Goal: Task Accomplishment & Management: Manage account settings

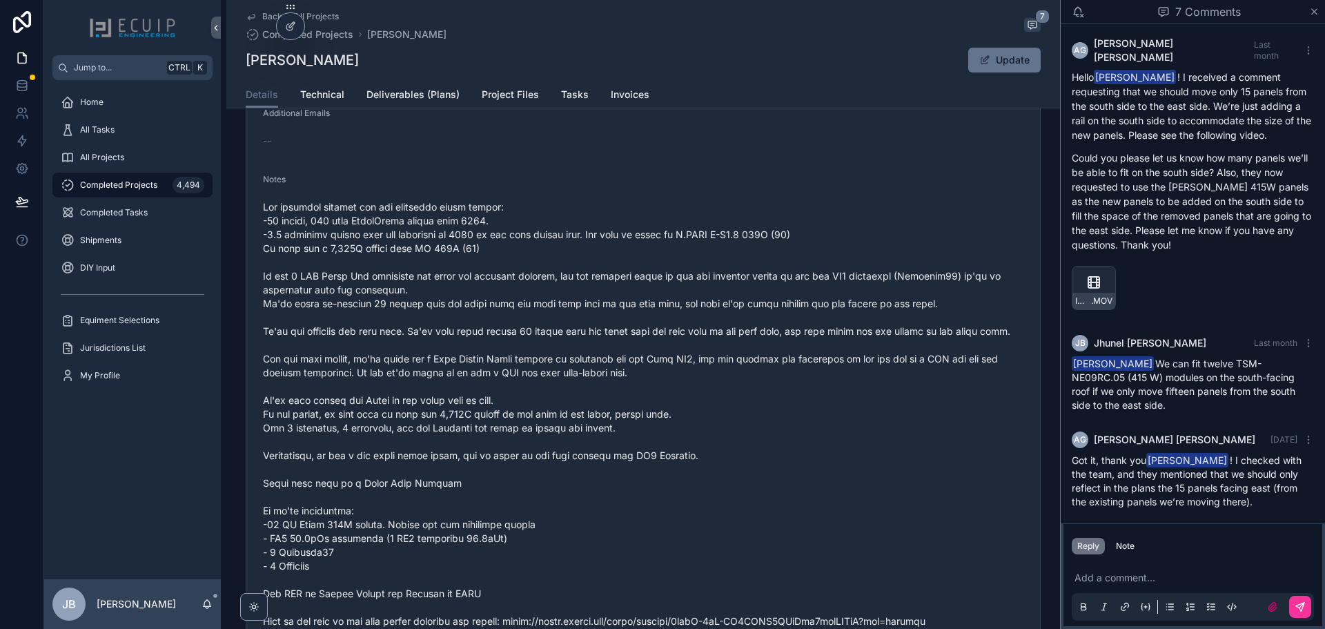
scroll to position [483, 0]
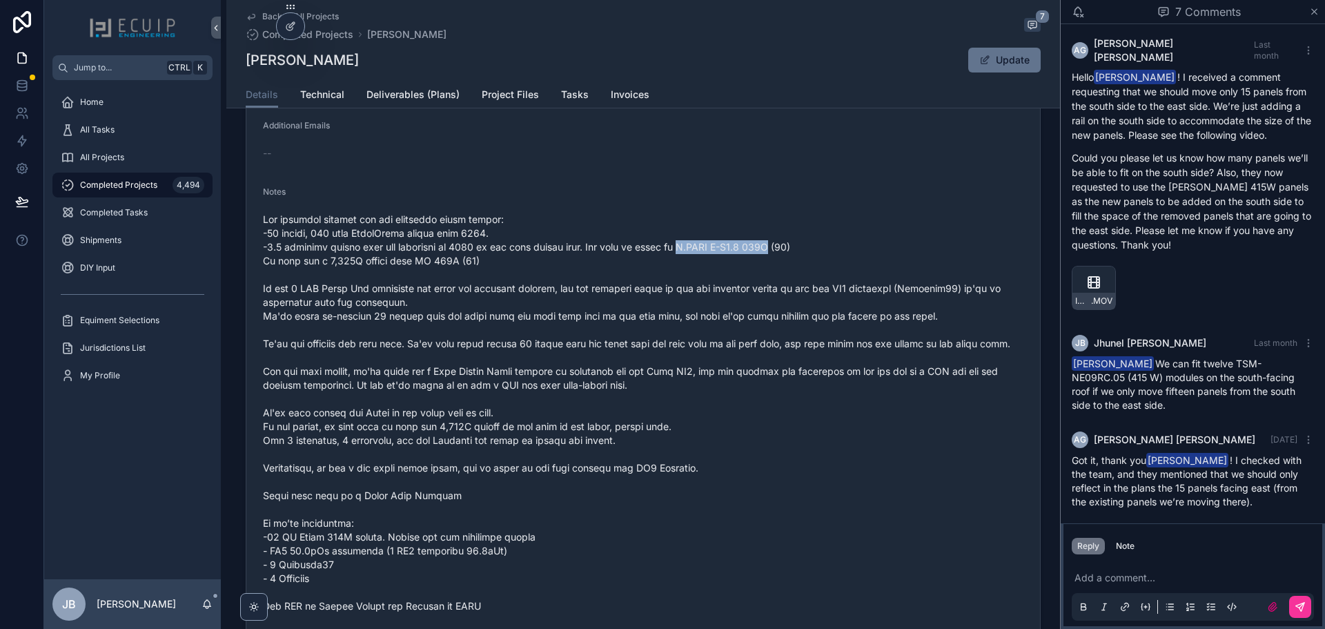
drag, startPoint x: 774, startPoint y: 257, endPoint x: 675, endPoint y: 256, distance: 99.4
click at [675, 256] on span "scrollable content" at bounding box center [643, 446] width 760 height 469
copy span "Q.PEAK L-G4.2 365W"
drag, startPoint x: 366, startPoint y: 63, endPoint x: 246, endPoint y: 65, distance: 120.7
click at [246, 65] on div "Jean Deshommes Update" at bounding box center [643, 60] width 795 height 26
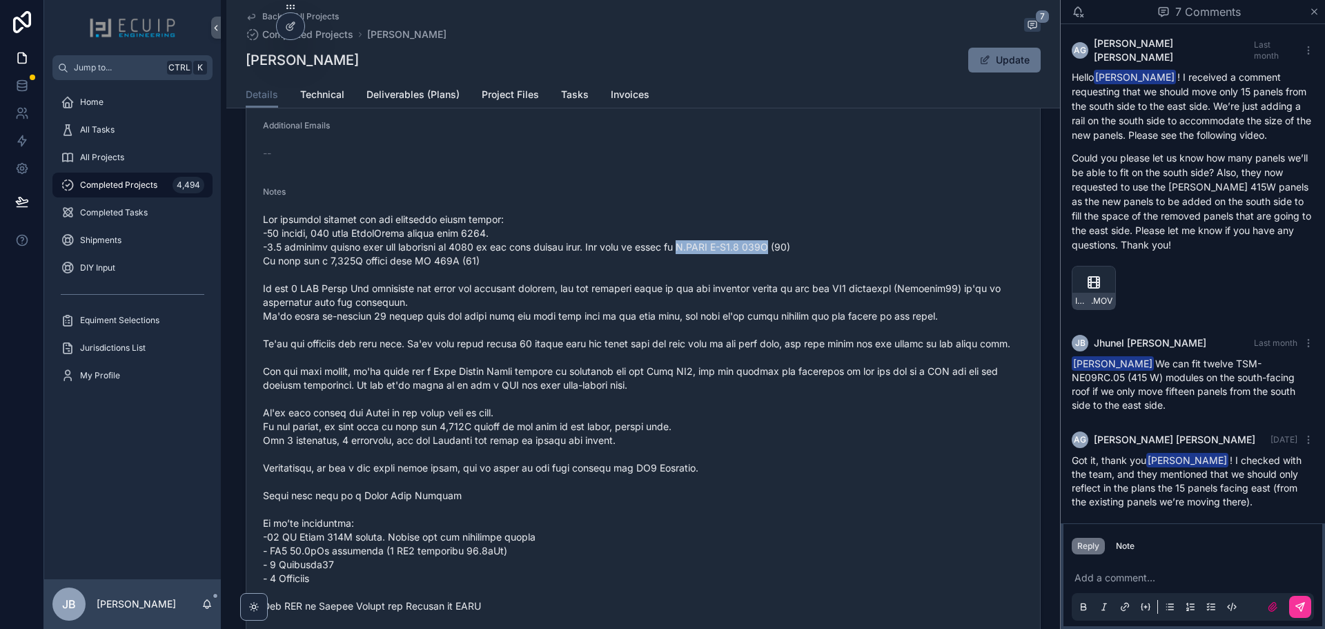
copy h1 "[PERSON_NAME]"
click at [682, 16] on div "Back to All Projects Completed Projects Jean Deshommes 7" at bounding box center [643, 26] width 795 height 30
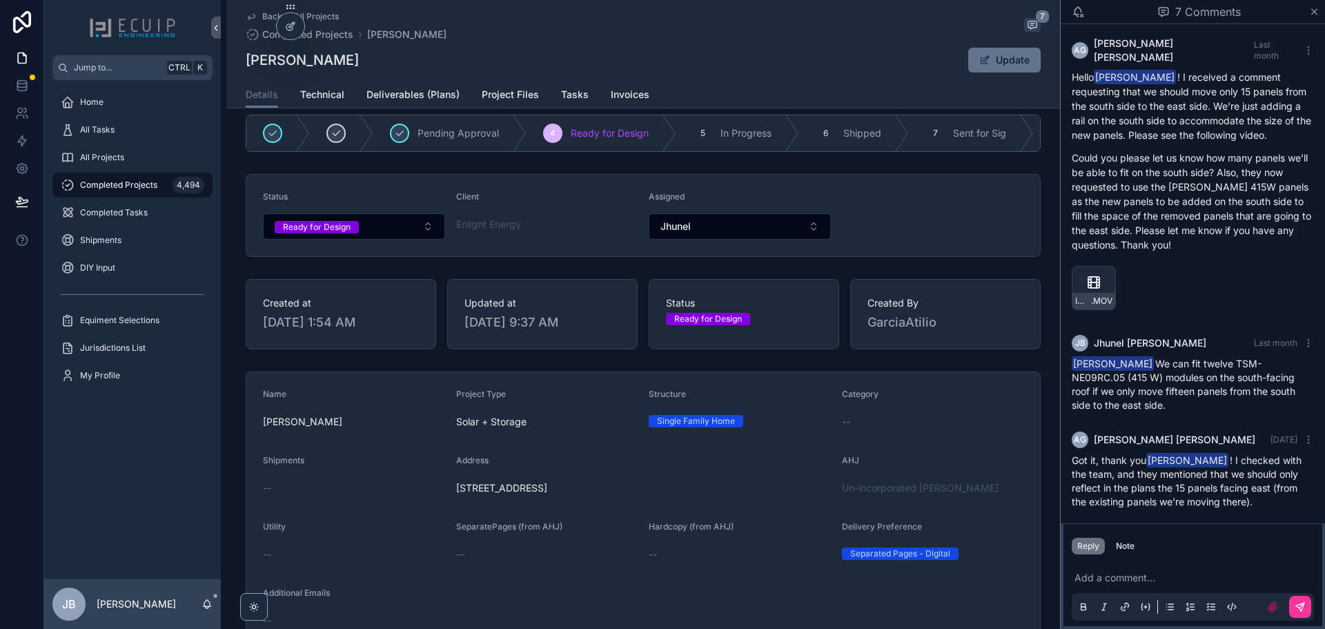
scroll to position [0, 0]
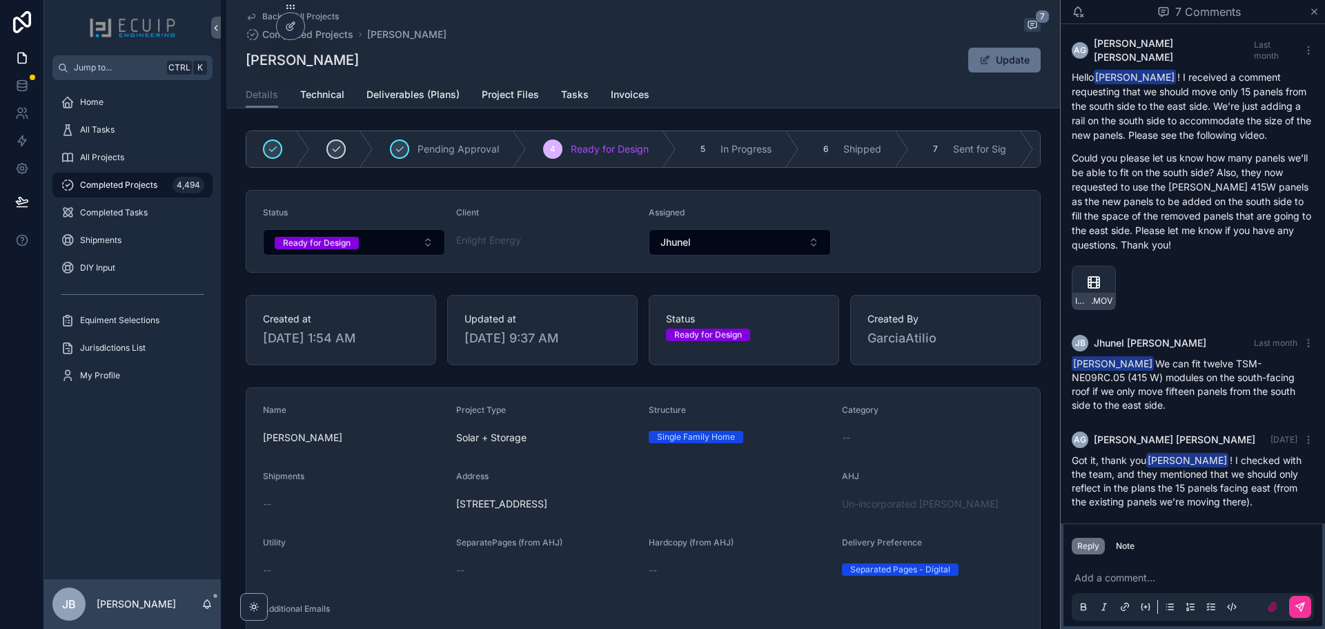
click at [376, 255] on button "Ready for Design" at bounding box center [354, 242] width 182 height 26
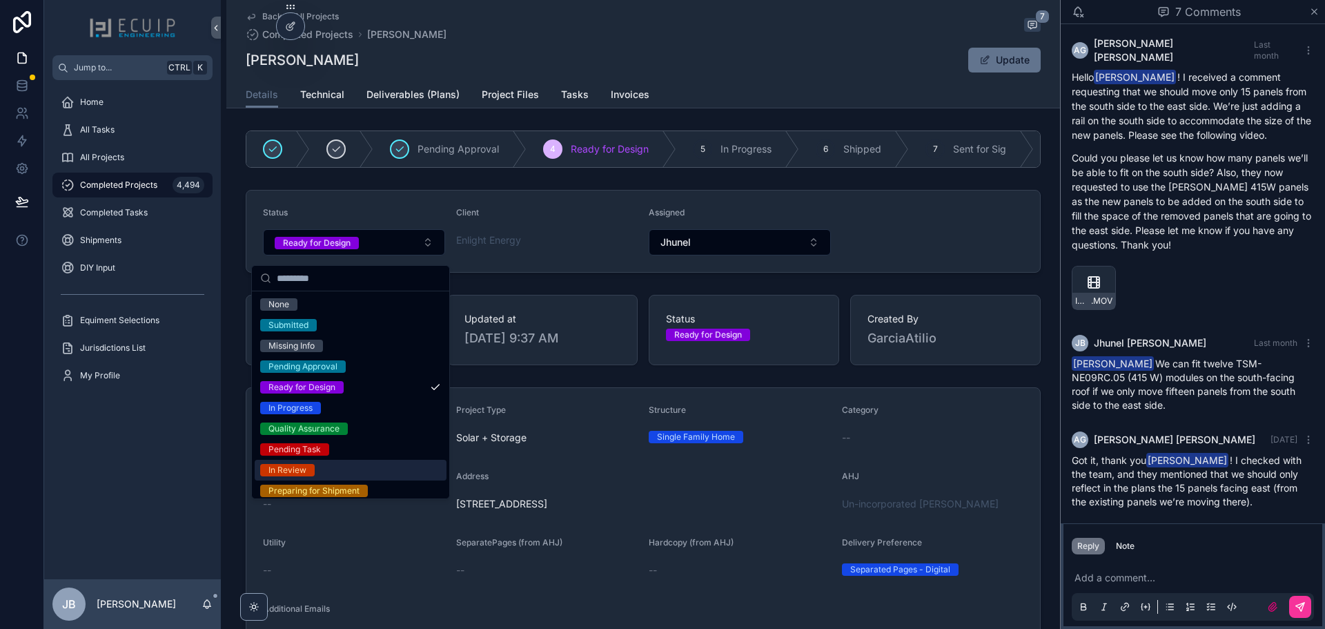
click at [315, 466] on div "In Review" at bounding box center [351, 469] width 192 height 21
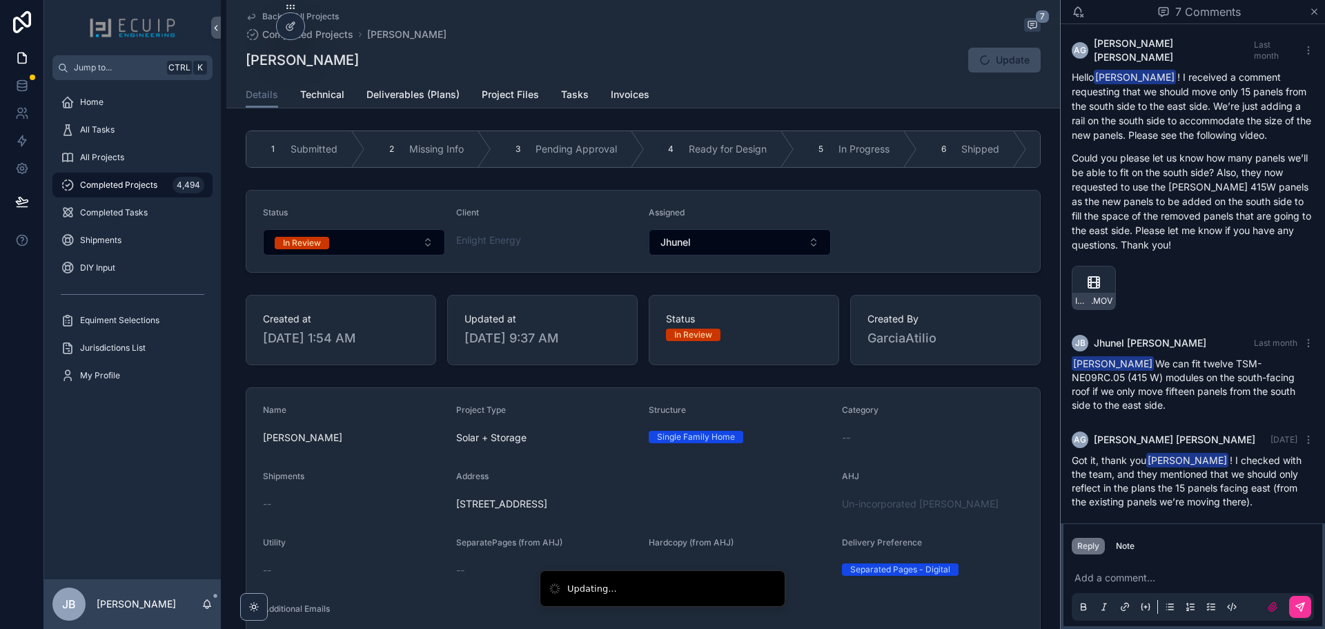
click at [132, 155] on div "All Projects" at bounding box center [133, 157] width 144 height 22
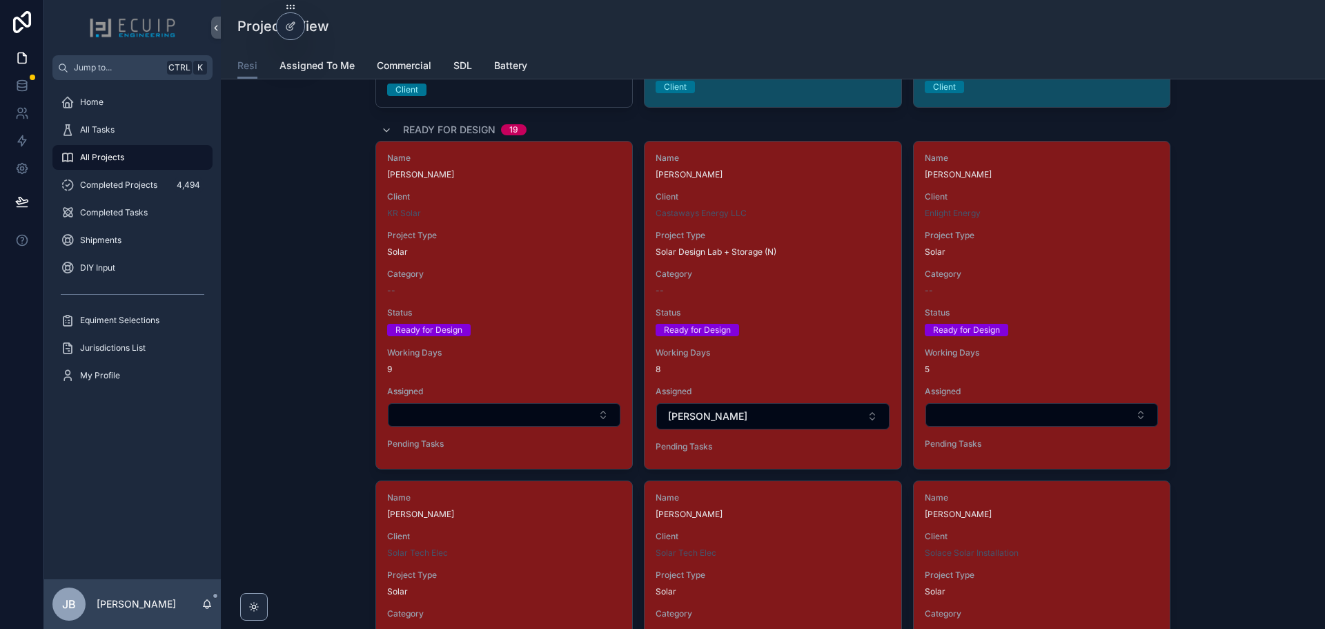
scroll to position [1794, 0]
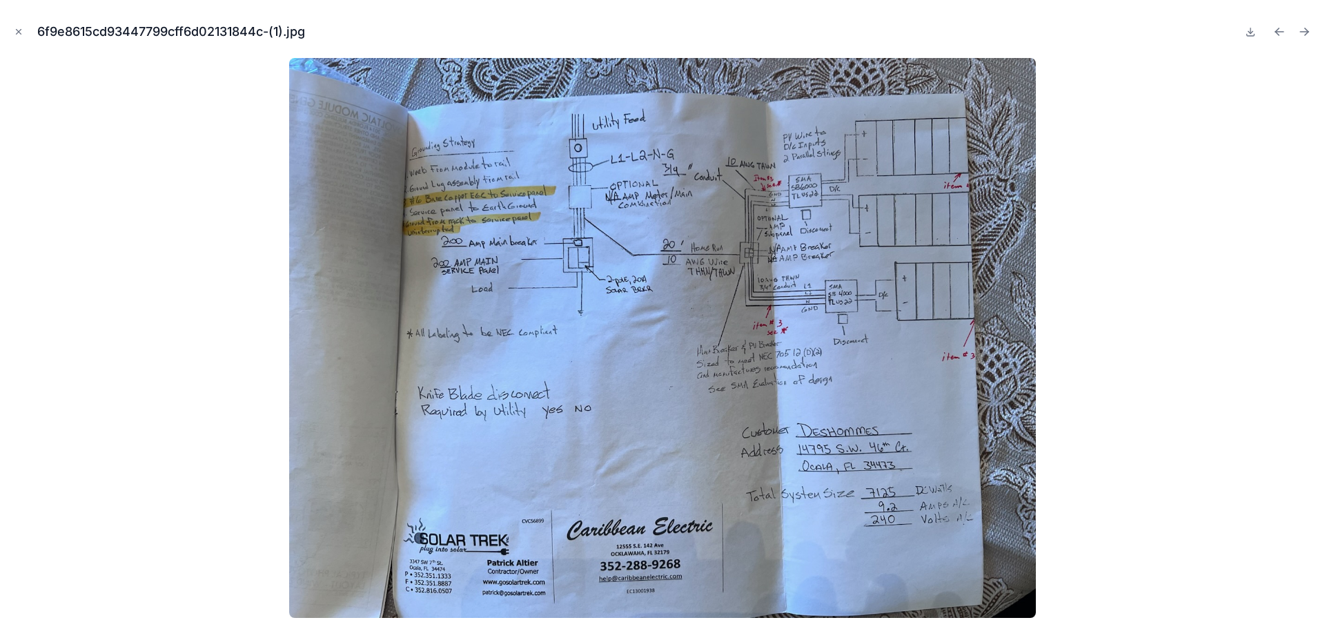
scroll to position [297, 0]
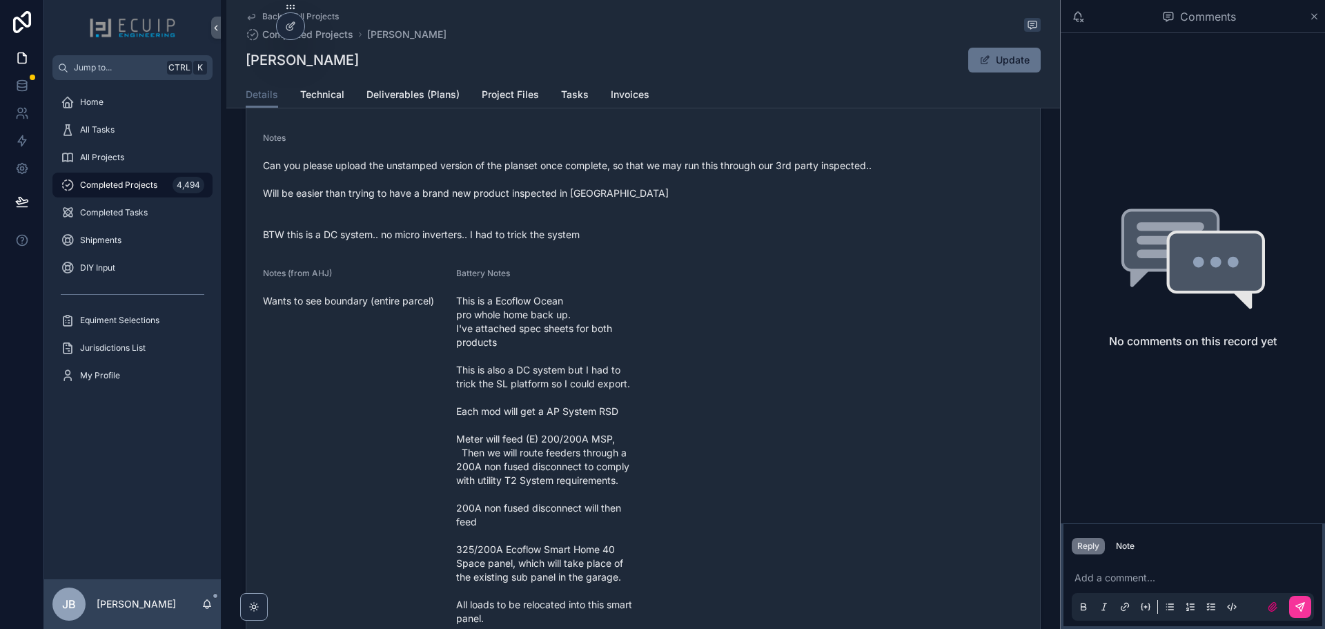
scroll to position [464, 0]
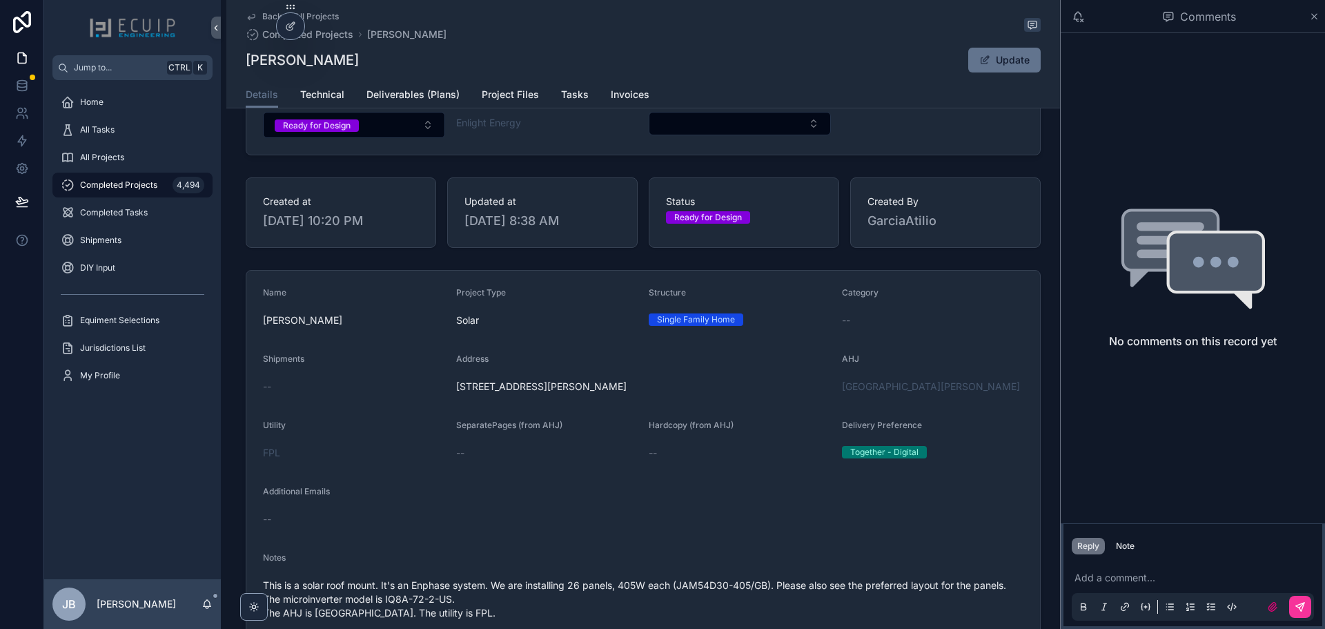
scroll to position [276, 0]
